Goal: Task Accomplishment & Management: Manage account settings

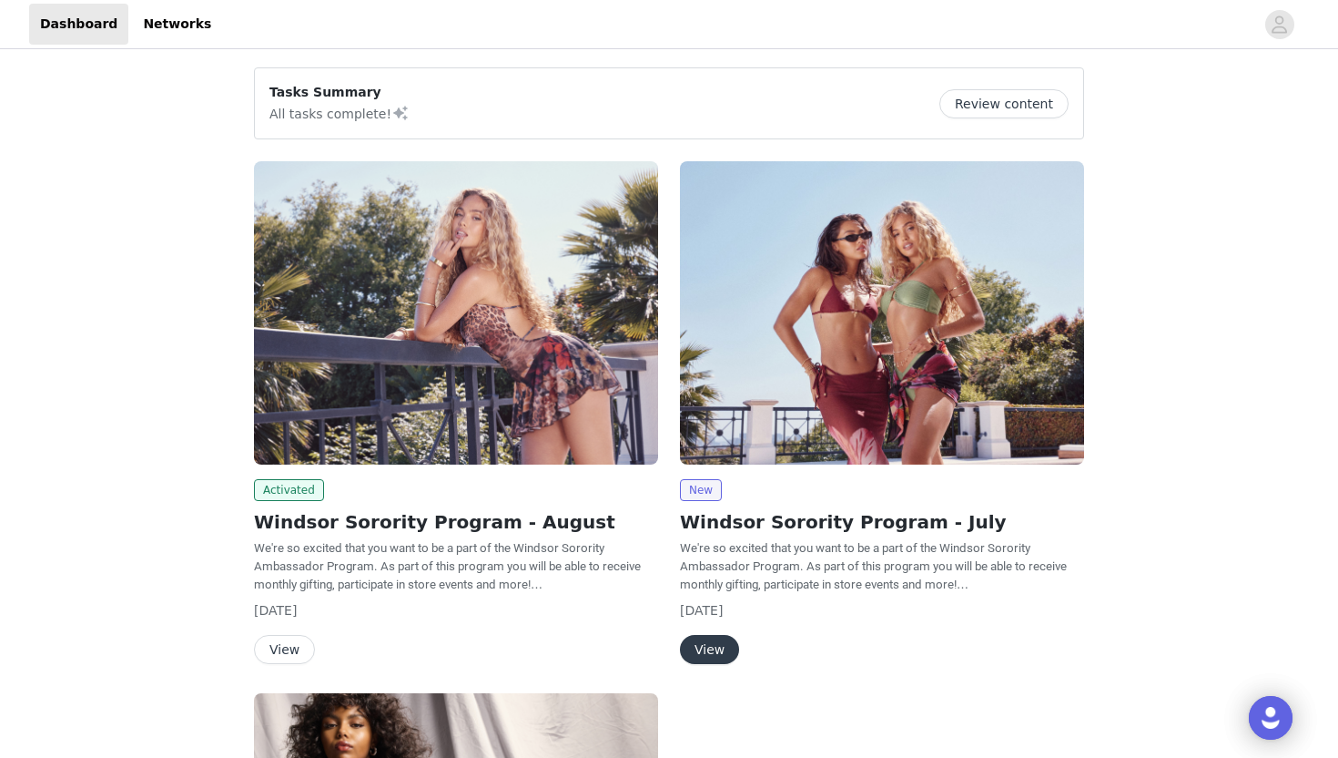
click at [389, 525] on h2 "Windsor Sorority Program - August" at bounding box center [456, 521] width 404 height 27
click at [983, 94] on button "Review content" at bounding box center [1004, 103] width 129 height 29
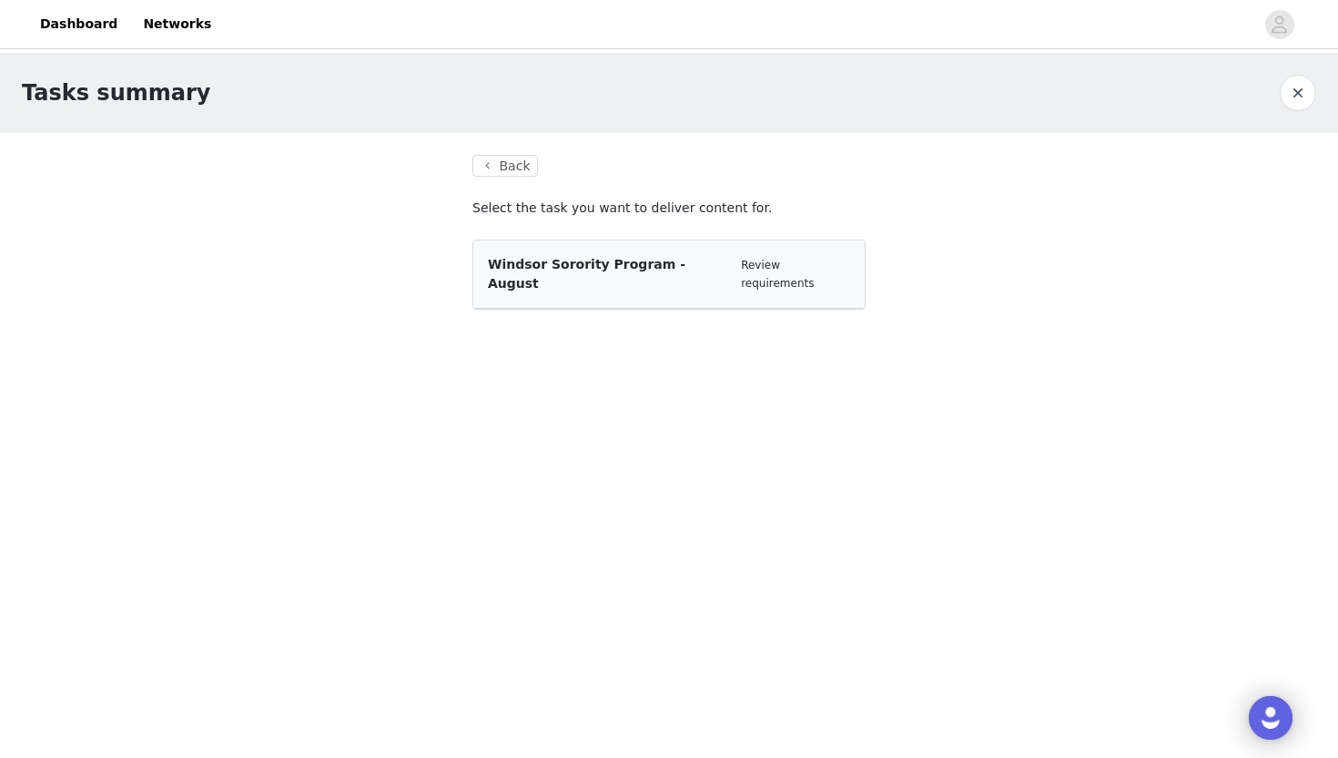
click at [585, 275] on div "Windsor Sorority Program - August Review requirements" at bounding box center [668, 274] width 391 height 68
click at [696, 271] on div "Windsor Sorority Program - August" at bounding box center [607, 274] width 239 height 38
click at [499, 167] on button "Back" at bounding box center [506, 166] width 66 height 22
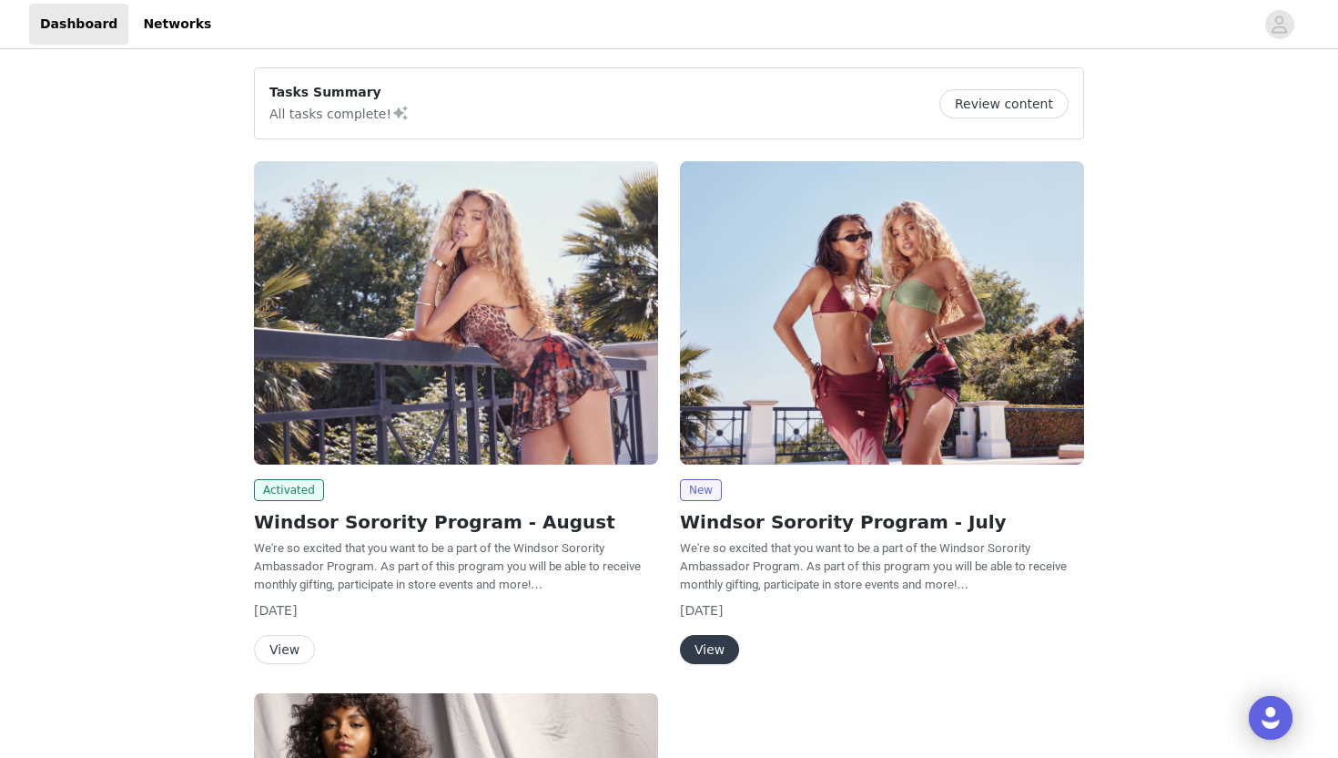
click at [349, 526] on h2 "Windsor Sorority Program - August" at bounding box center [456, 521] width 404 height 27
click at [278, 646] on button "View" at bounding box center [284, 649] width 61 height 29
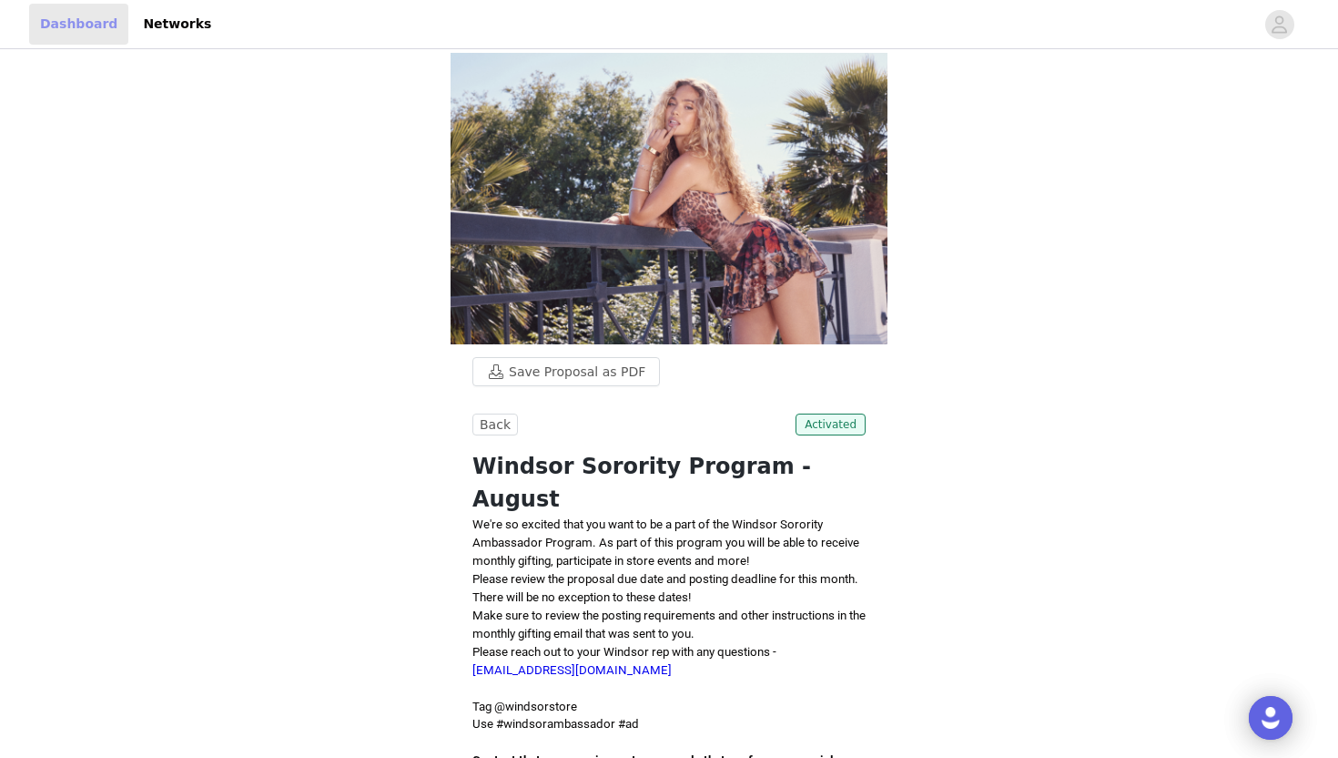
click at [79, 37] on link "Dashboard" at bounding box center [78, 24] width 99 height 41
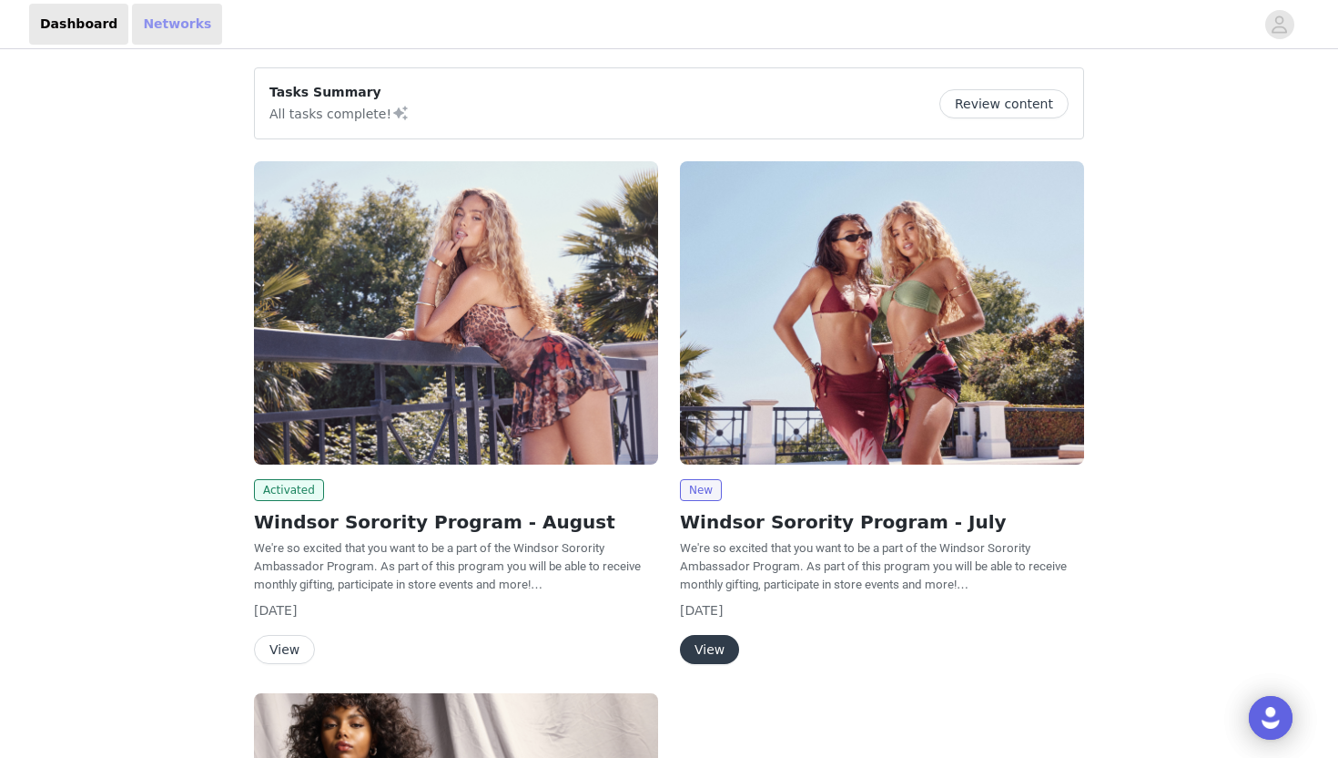
click at [166, 36] on link "Networks" at bounding box center [177, 24] width 90 height 41
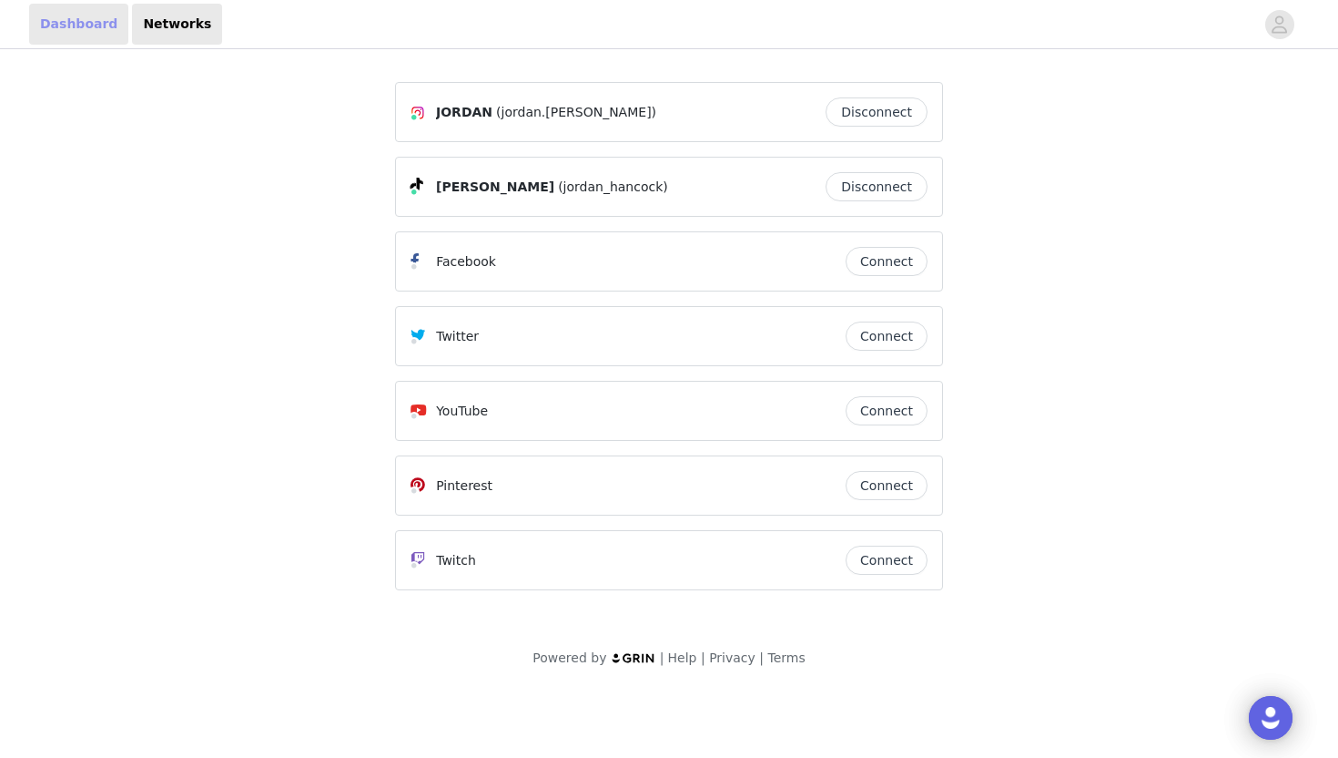
click at [58, 24] on link "Dashboard" at bounding box center [78, 24] width 99 height 41
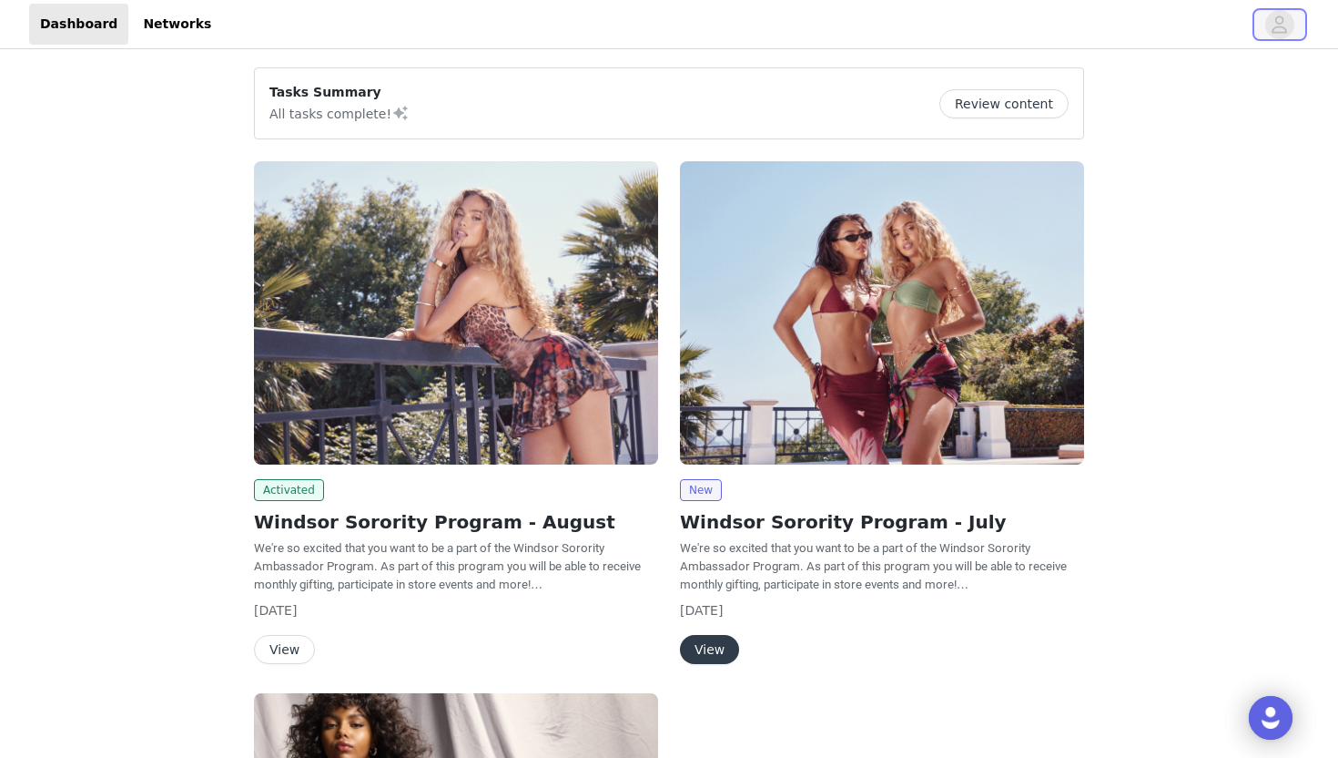
click at [1275, 34] on icon "avatar" at bounding box center [1279, 24] width 17 height 29
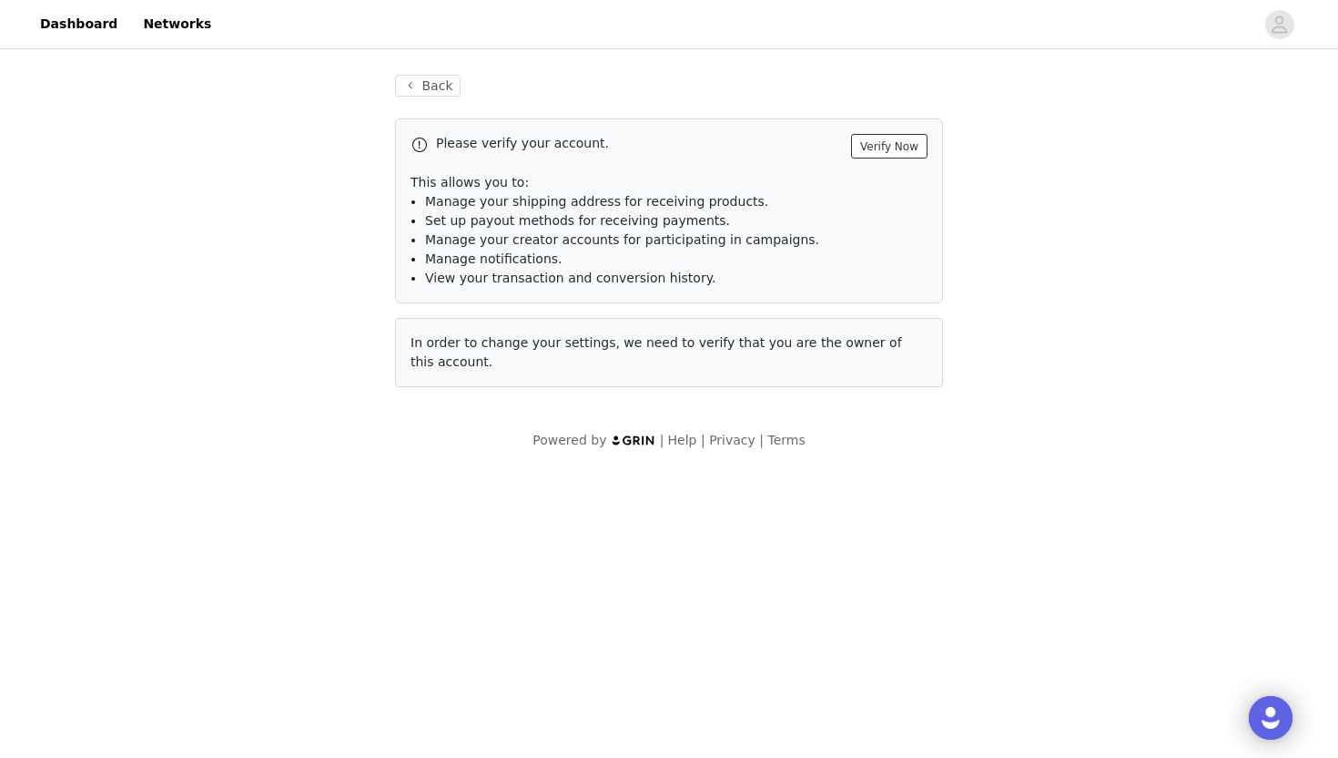
click at [901, 137] on button "Verify Now" at bounding box center [889, 146] width 76 height 25
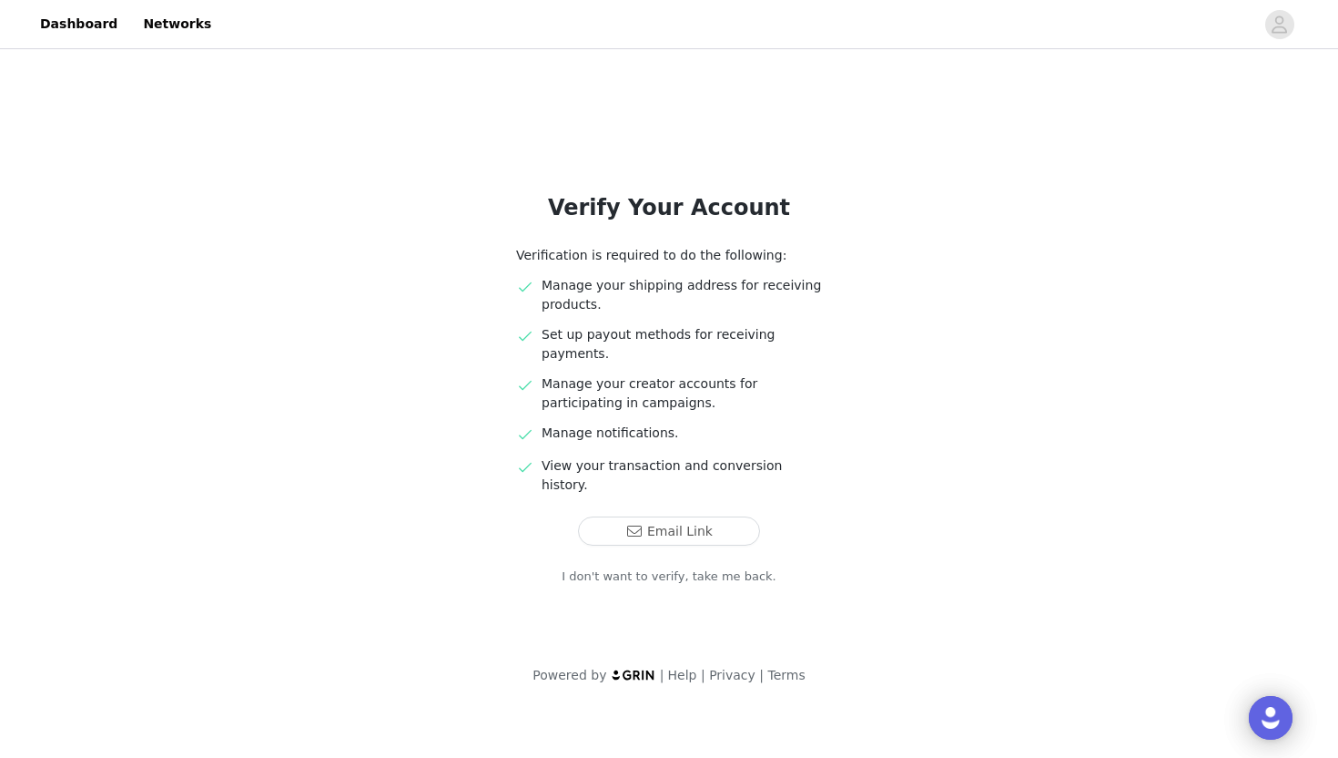
click at [696, 567] on link "I don't want to verify, take me back." at bounding box center [669, 576] width 215 height 18
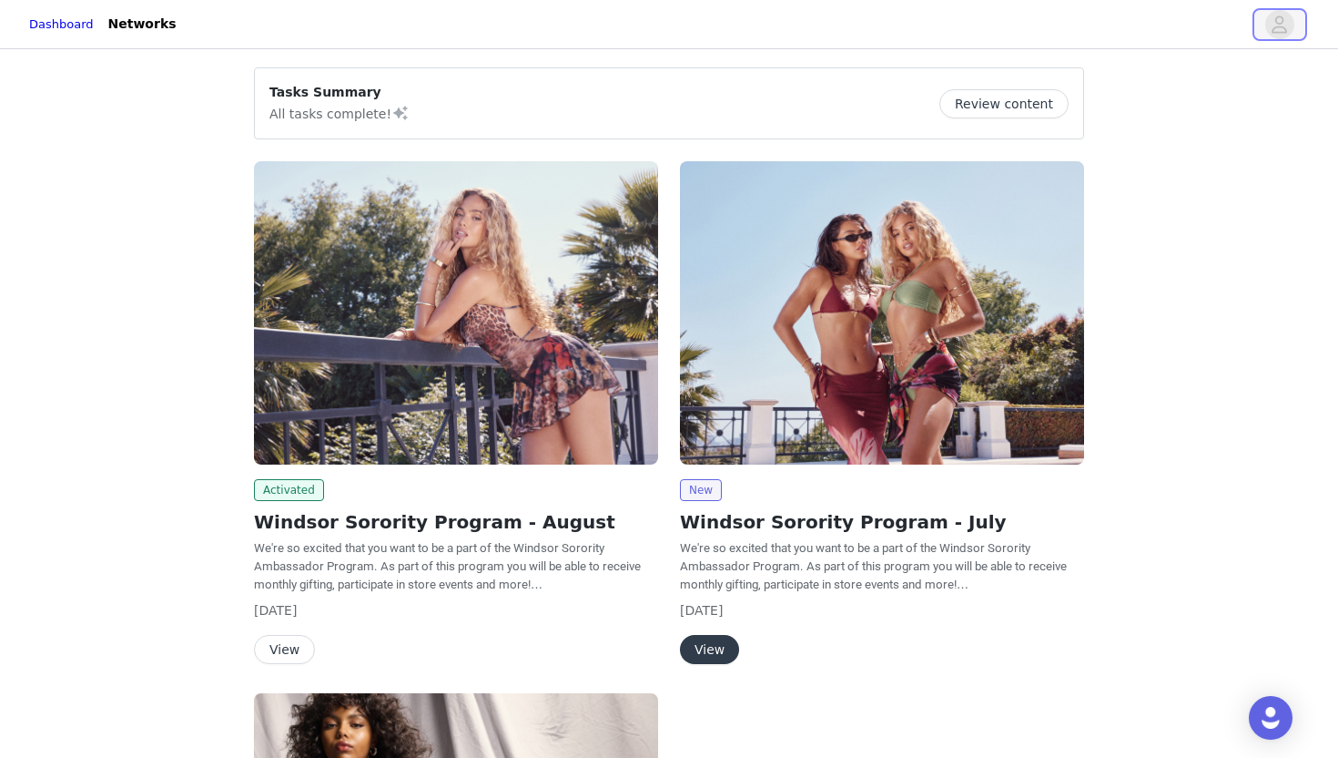
click at [1283, 24] on icon "avatar" at bounding box center [1279, 24] width 17 height 29
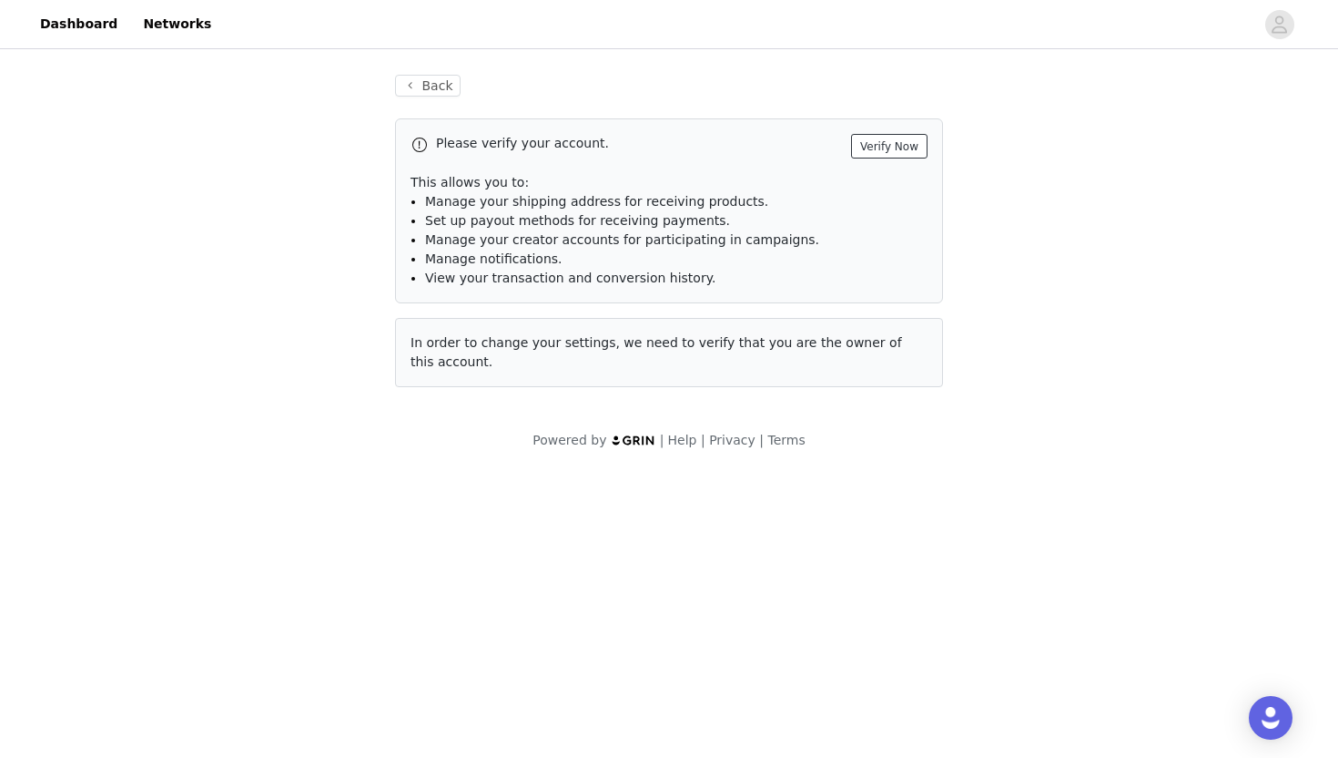
click at [872, 141] on button "Verify Now" at bounding box center [889, 146] width 76 height 25
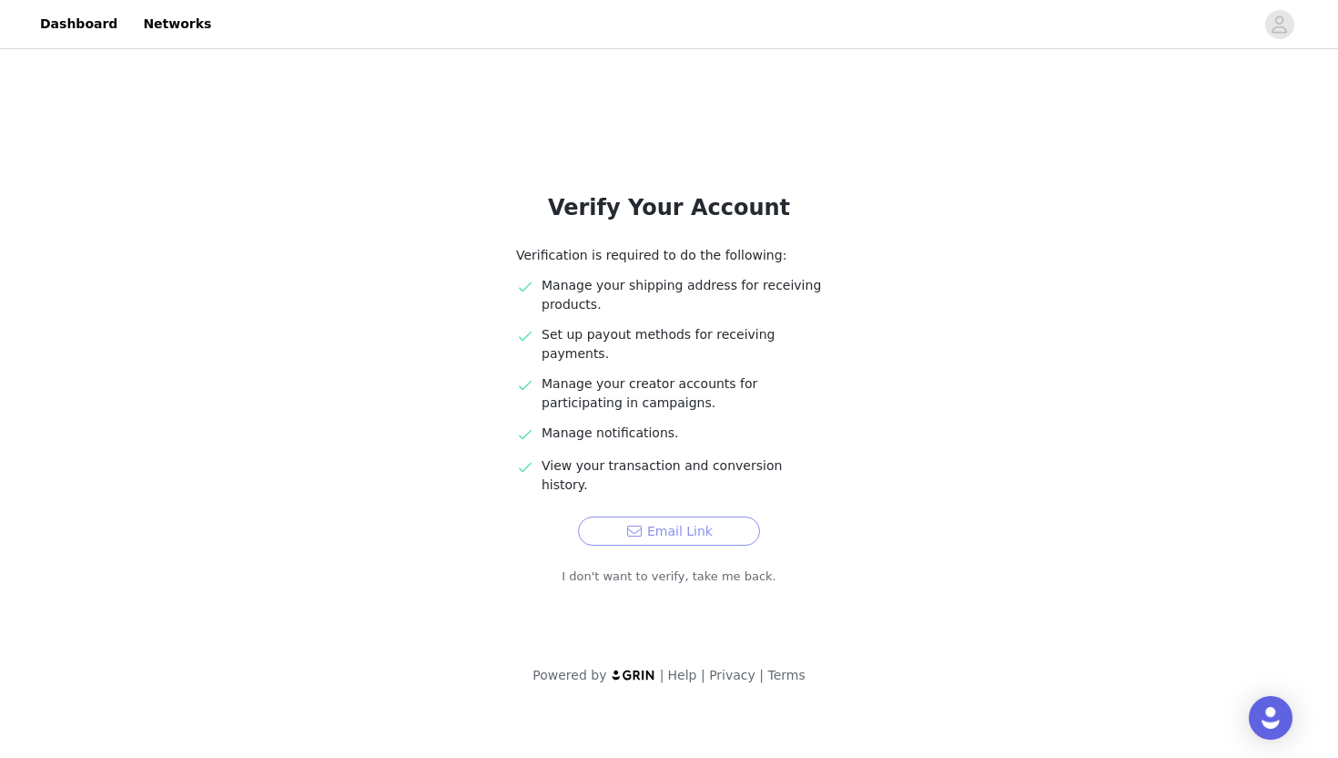
click at [683, 516] on button "Email Link" at bounding box center [669, 530] width 182 height 29
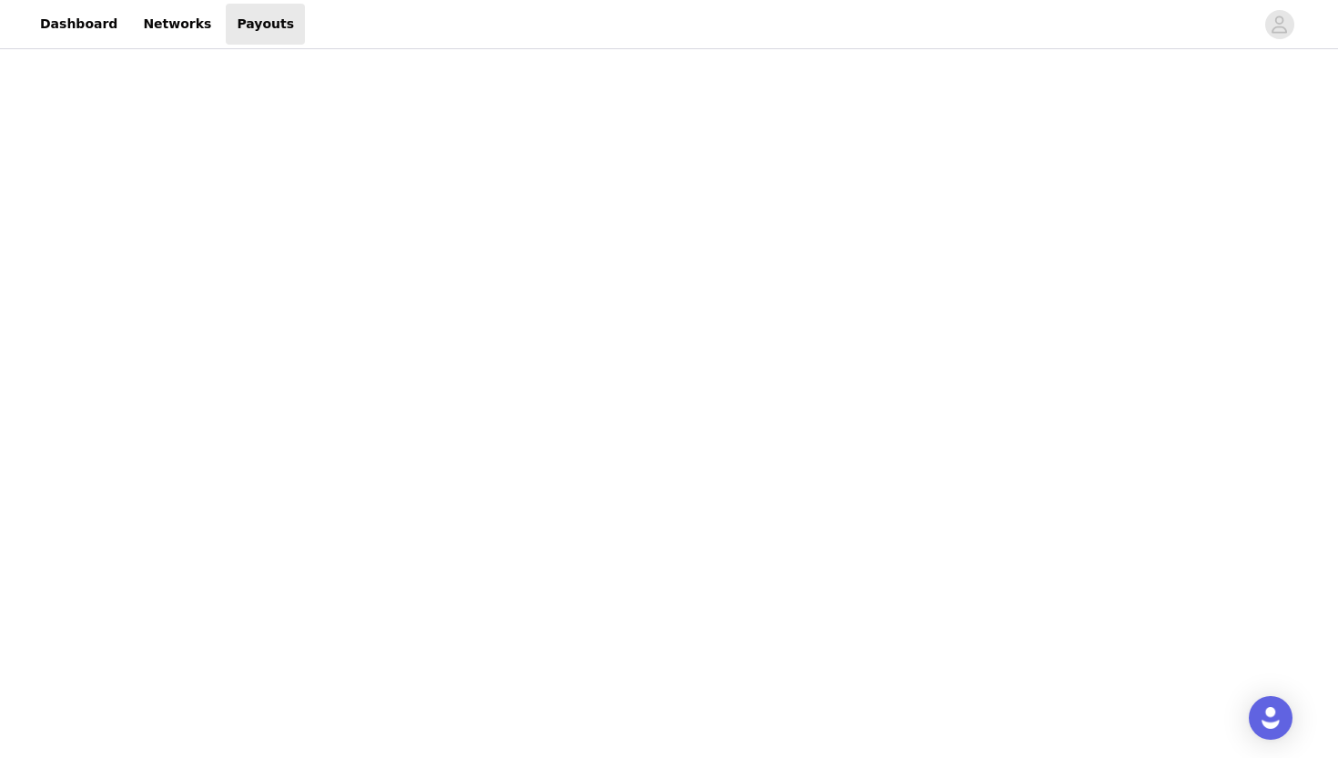
scroll to position [585, 0]
click at [358, 415] on div "Payouts View your payment related transactions. Payout Activity View and track …" at bounding box center [669, 421] width 1338 height 1906
click at [354, 495] on div "Payouts View your payment related transactions. Payout Activity View and track …" at bounding box center [669, 239] width 1338 height 1906
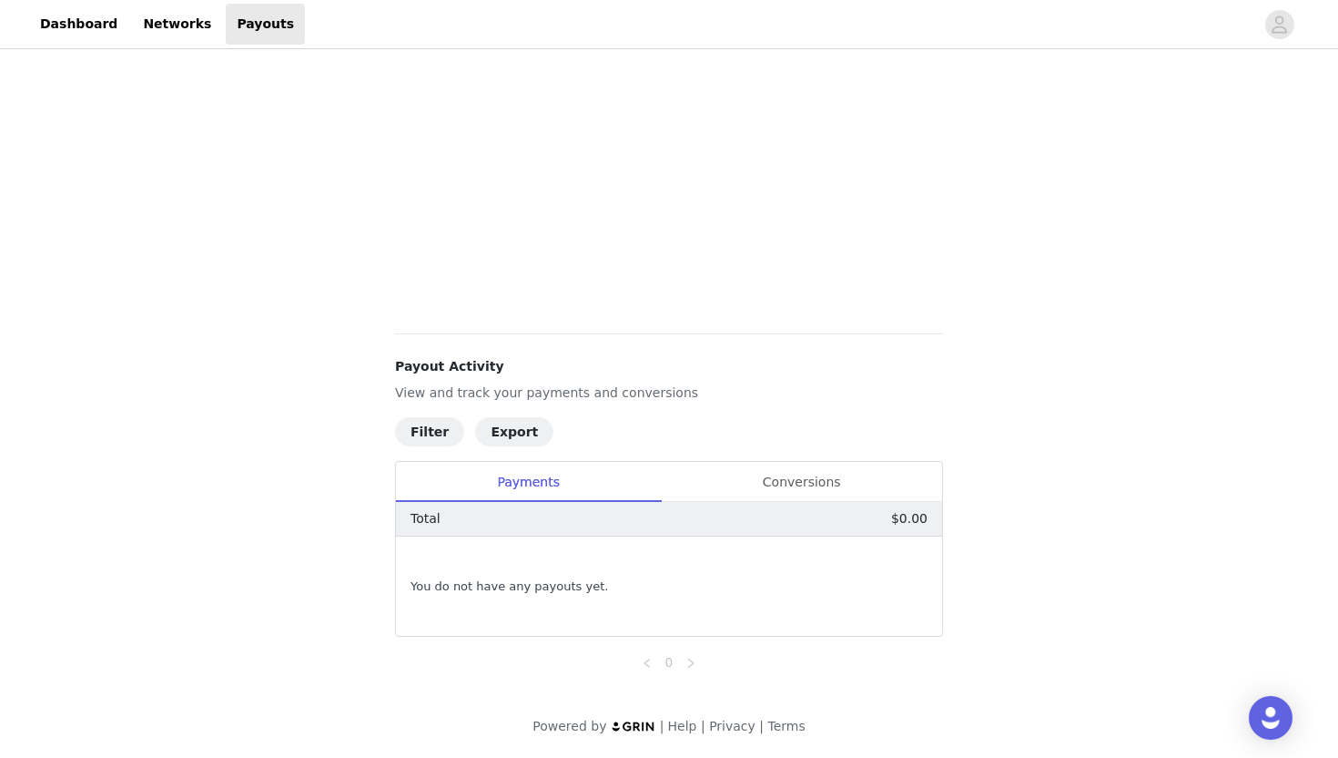
scroll to position [0, 0]
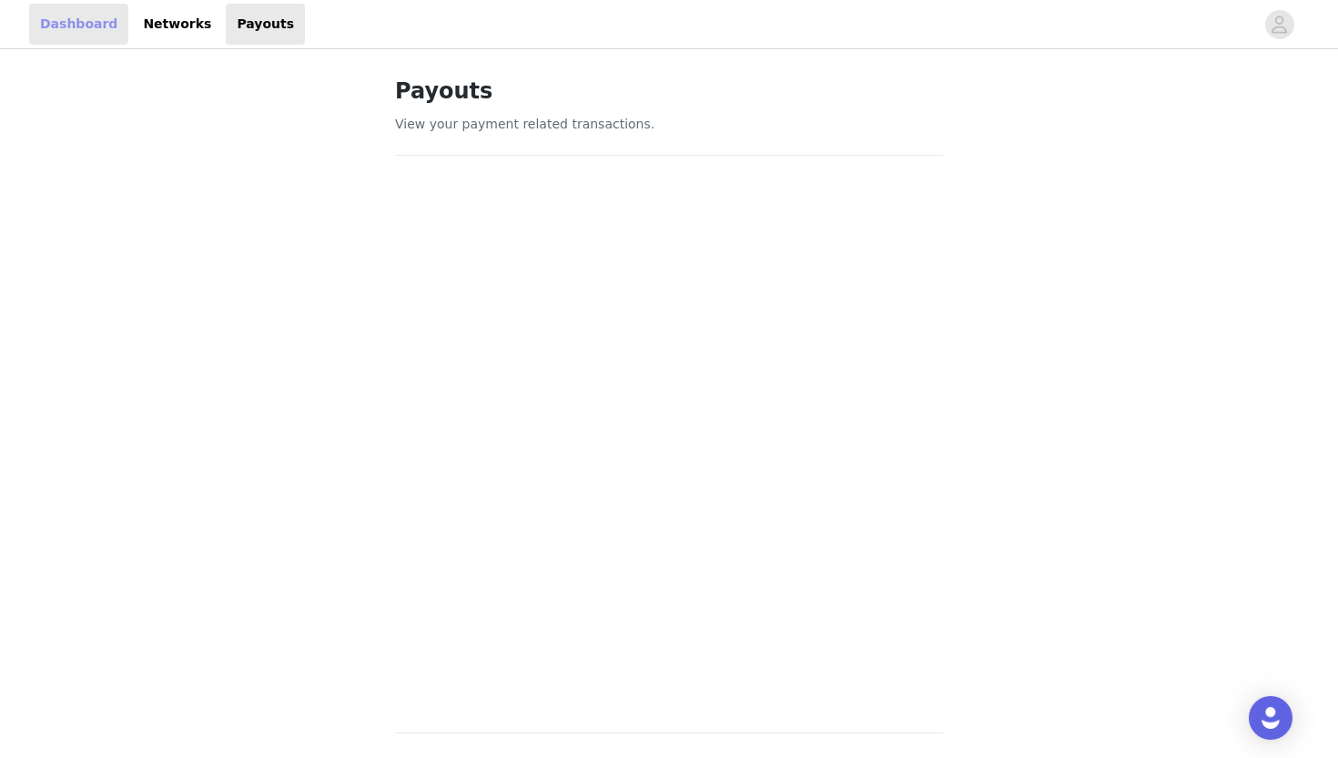
click at [66, 17] on link "Dashboard" at bounding box center [78, 24] width 99 height 41
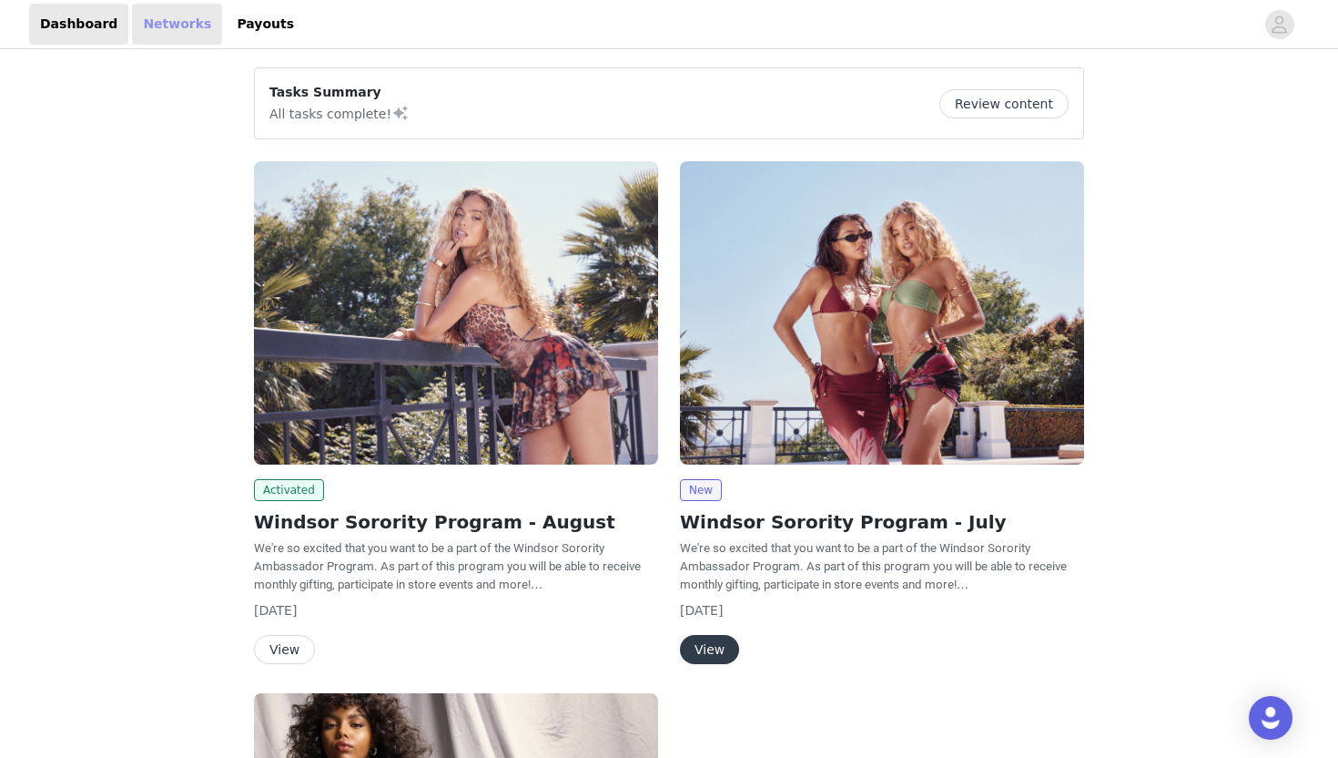
click at [193, 29] on link "Networks" at bounding box center [177, 24] width 90 height 41
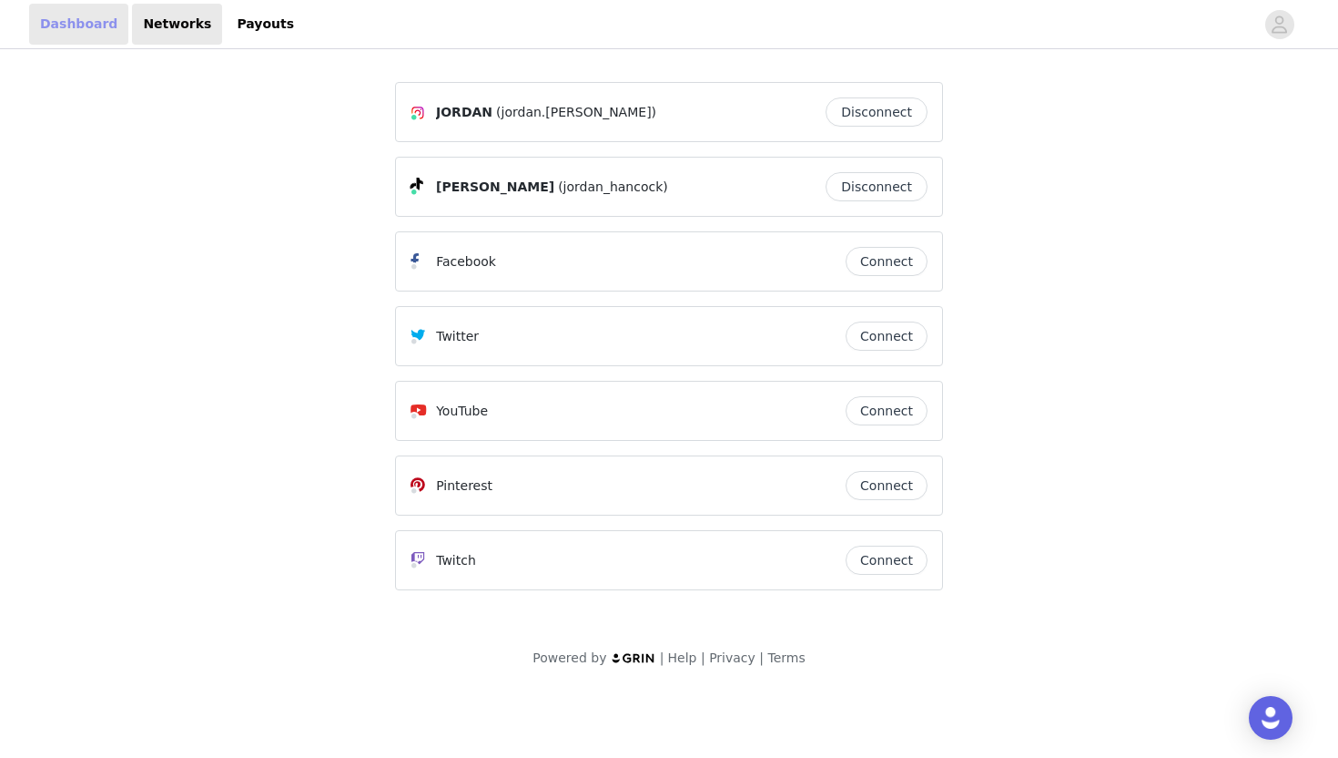
click at [42, 18] on link "Dashboard" at bounding box center [78, 24] width 99 height 41
